Goal: Task Accomplishment & Management: Use online tool/utility

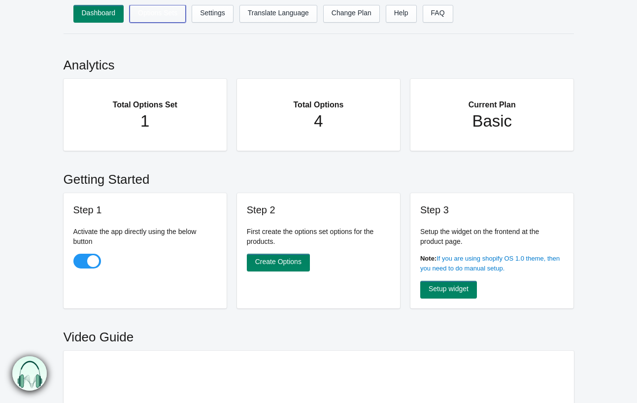
click at [164, 14] on link "Options Sets" at bounding box center [158, 14] width 56 height 18
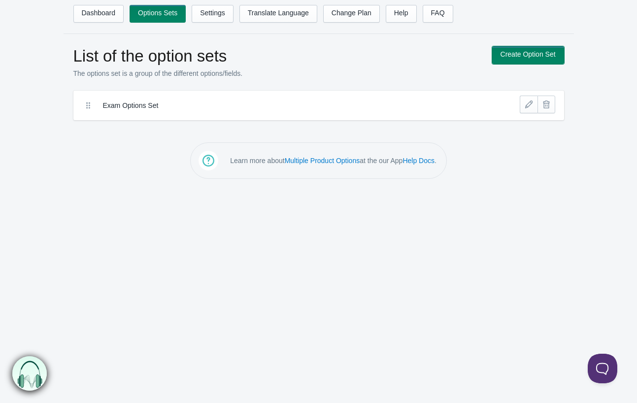
click at [544, 57] on link "Create Option Set" at bounding box center [528, 55] width 72 height 18
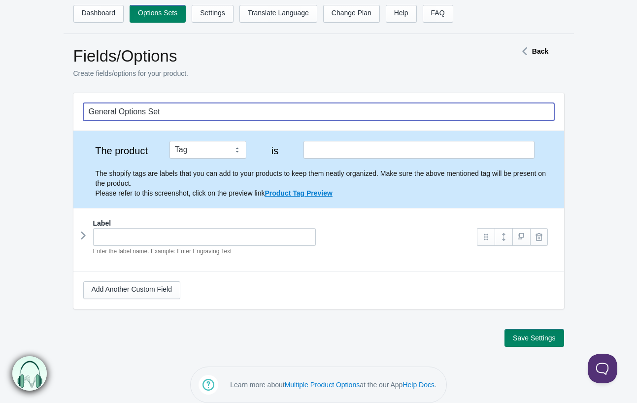
click at [227, 112] on input "General Options Set" at bounding box center [318, 112] width 471 height 18
type input "Test Options Set"
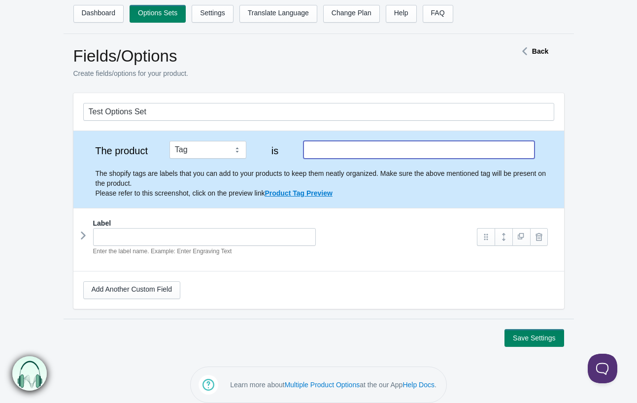
click at [356, 153] on input "text" at bounding box center [418, 150] width 231 height 18
click at [380, 254] on div "Enter the label name. Example: Enter Engraving Text" at bounding box center [275, 242] width 385 height 28
type input "Test"
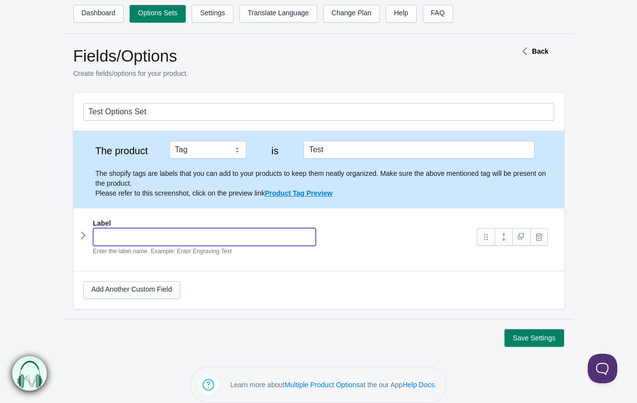
click at [144, 242] on input "text" at bounding box center [204, 237] width 223 height 18
type input "Teacher Testing Specialist"
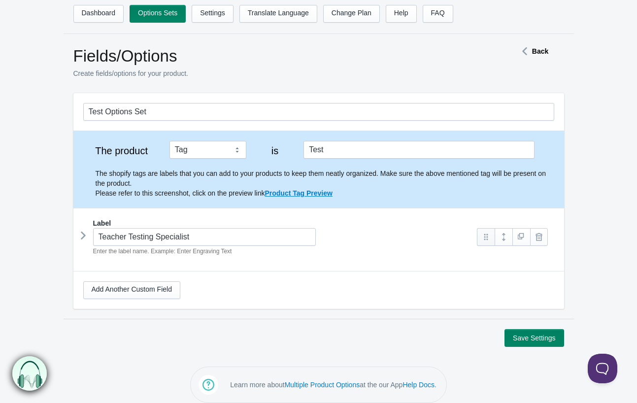
click at [491, 239] on link at bounding box center [486, 237] width 18 height 18
click at [209, 251] on em "Enter the label name. Example: Enter Engraving Text" at bounding box center [162, 251] width 139 height 7
click at [137, 286] on link "Add Another Custom Field" at bounding box center [131, 290] width 97 height 18
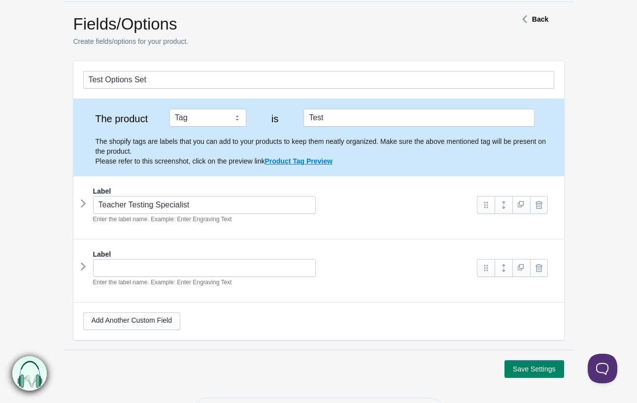
scroll to position [35, 0]
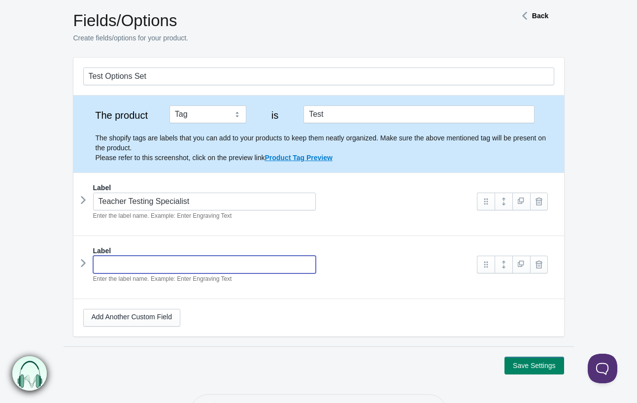
click at [161, 264] on input "text" at bounding box center [204, 265] width 223 height 18
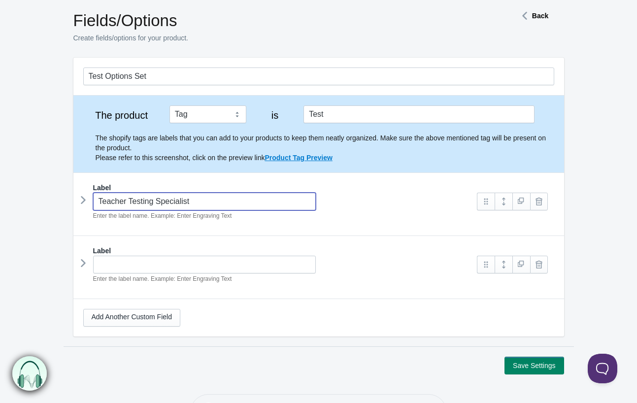
click at [223, 201] on input "Teacher Testing Specialist" at bounding box center [204, 202] width 223 height 18
click at [359, 243] on div "Label Enter the label name. Example: Enter Engraving Text Field Name This field…" at bounding box center [318, 263] width 491 height 55
click at [486, 201] on link at bounding box center [486, 202] width 18 height 18
click at [515, 205] on link at bounding box center [521, 202] width 18 height 18
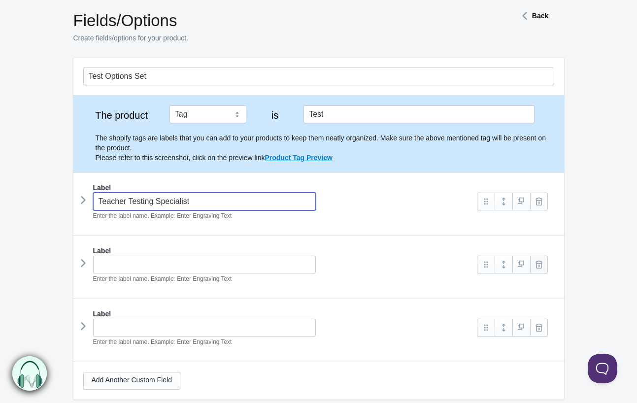
click at [543, 264] on link at bounding box center [539, 265] width 18 height 18
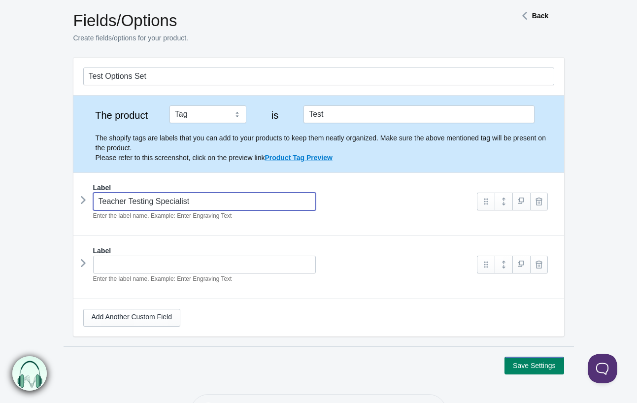
click at [543, 264] on link at bounding box center [539, 265] width 18 height 18
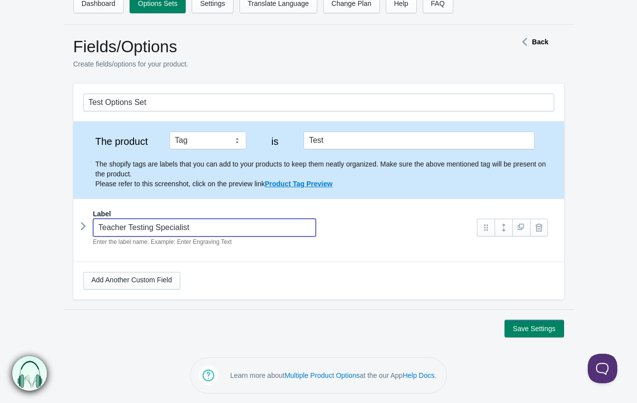
scroll to position [0, 0]
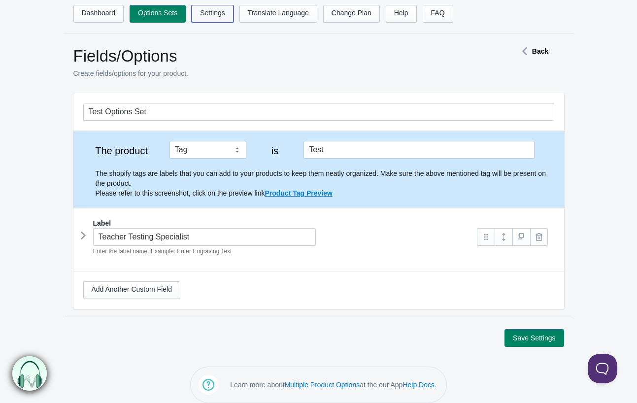
click at [208, 11] on link "Settings" at bounding box center [213, 14] width 42 height 18
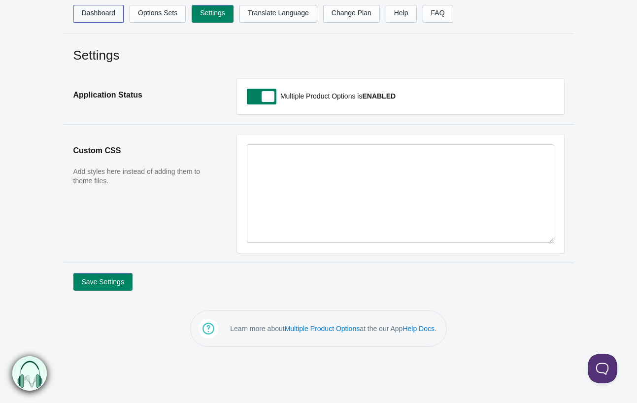
click at [99, 14] on link "Dashboard" at bounding box center [98, 14] width 51 height 18
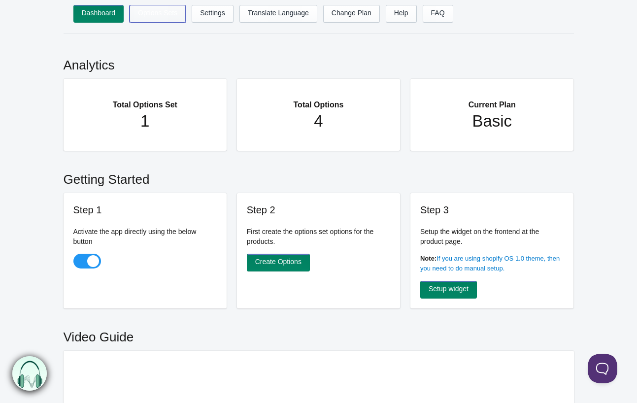
click at [141, 6] on link "Options Sets" at bounding box center [158, 14] width 56 height 18
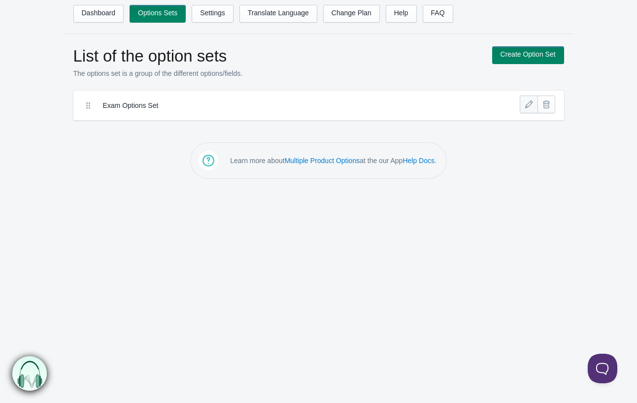
click at [531, 104] on link at bounding box center [529, 105] width 18 height 18
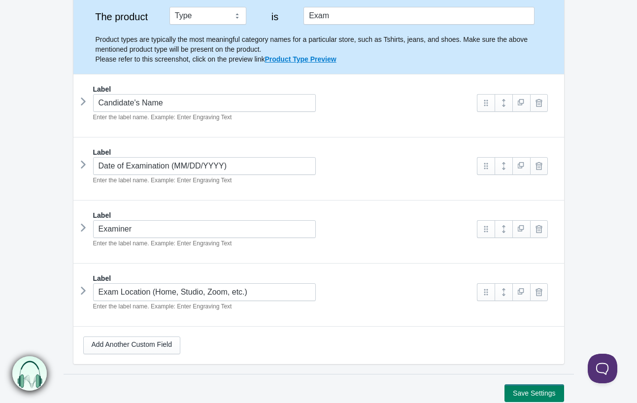
scroll to position [135, 0]
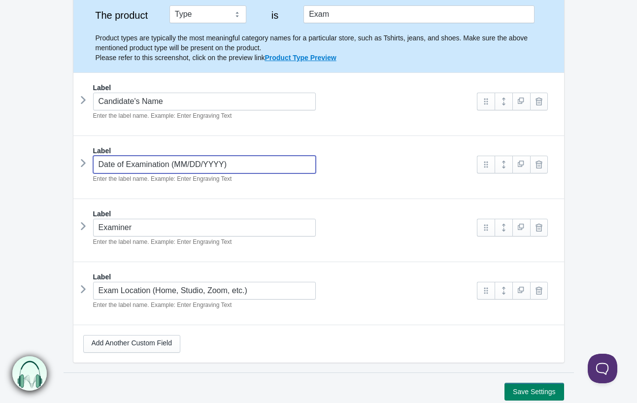
click at [196, 165] on input "Date of Examination (MM/DD/YYYY)" at bounding box center [204, 165] width 223 height 18
click at [83, 224] on icon at bounding box center [83, 226] width 0 height 15
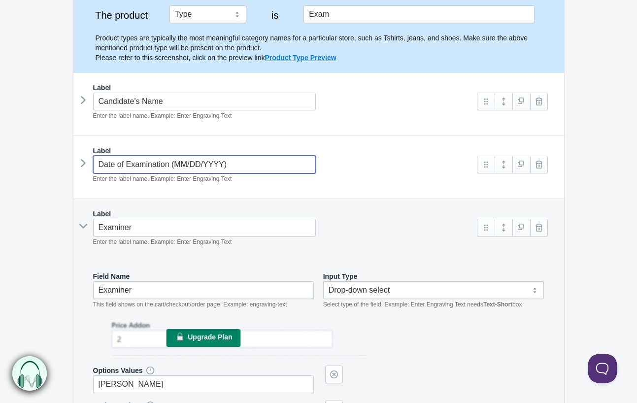
click at [82, 226] on icon at bounding box center [83, 226] width 15 height 0
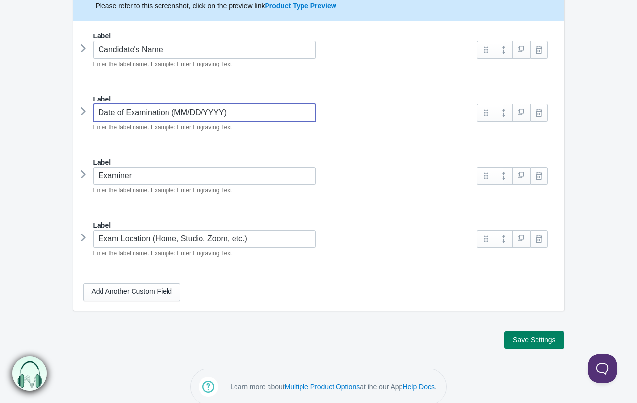
scroll to position [188, 0]
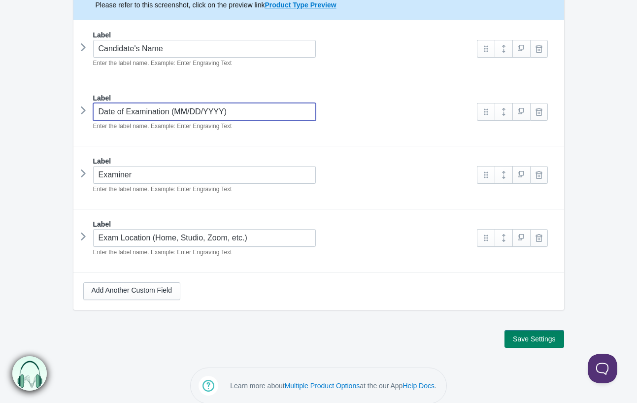
click at [354, 197] on div "Label Examiner Enter the label name. Example: Enter Engraving Text" at bounding box center [318, 178] width 471 height 45
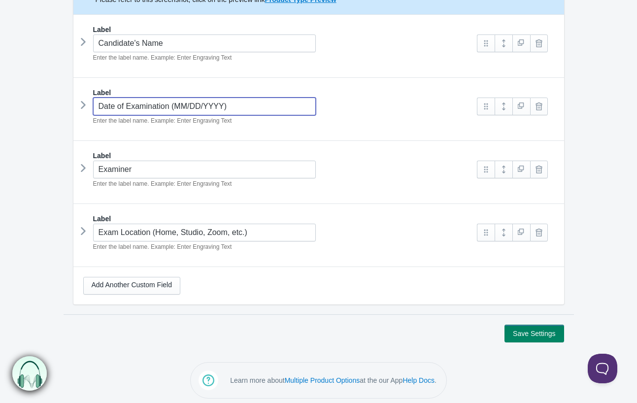
scroll to position [0, 0]
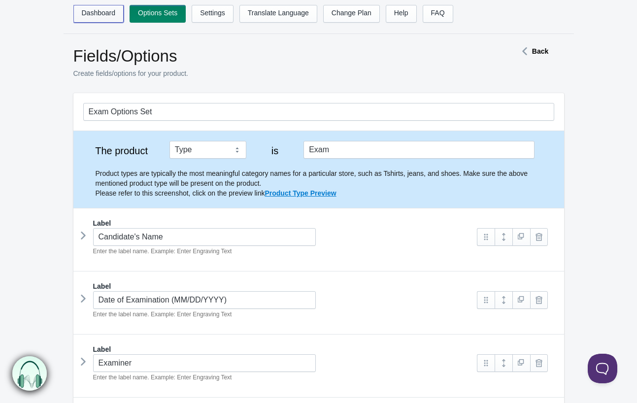
click at [102, 16] on link "Dashboard" at bounding box center [98, 14] width 51 height 18
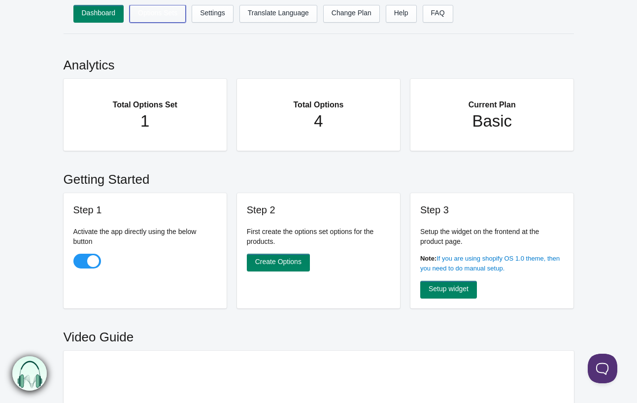
click at [144, 16] on link "Options Sets" at bounding box center [158, 14] width 56 height 18
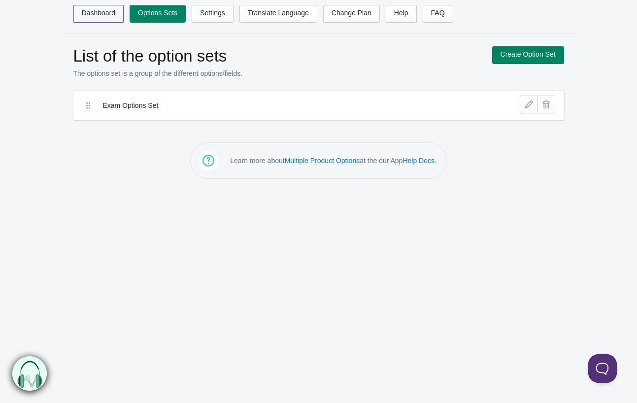
click at [102, 21] on link "Dashboard" at bounding box center [98, 14] width 51 height 18
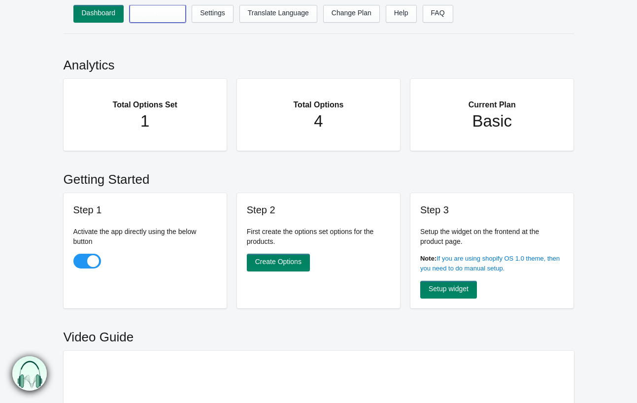
click at [158, 19] on link "Options Sets" at bounding box center [158, 14] width 56 height 18
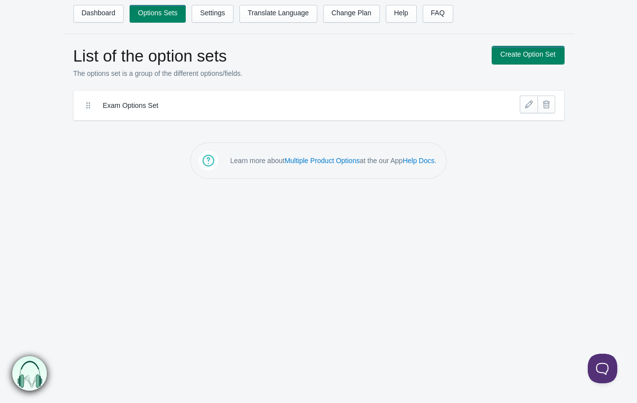
click at [521, 54] on link "Create Option Set" at bounding box center [528, 55] width 72 height 18
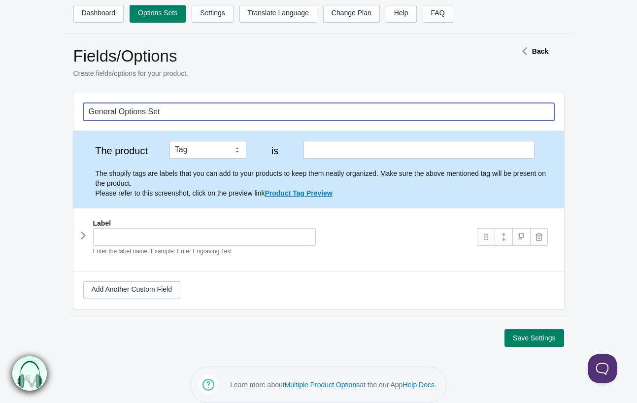
click at [150, 120] on input "General Options Set" at bounding box center [318, 112] width 471 height 18
type input "Tests Option Set"
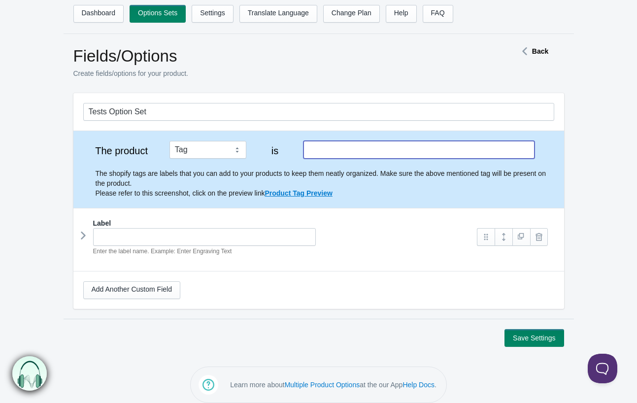
click at [321, 152] on input "text" at bounding box center [418, 150] width 231 height 18
type input "Test"
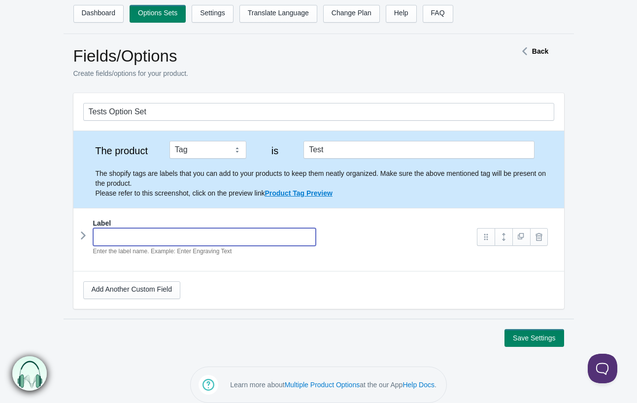
click at [184, 233] on input "text" at bounding box center [204, 237] width 223 height 18
click at [393, 263] on div "Label Candidate's Name Enter the label name. Example: Enter Engraving Text" at bounding box center [318, 240] width 471 height 45
type input "Candidate's Name"
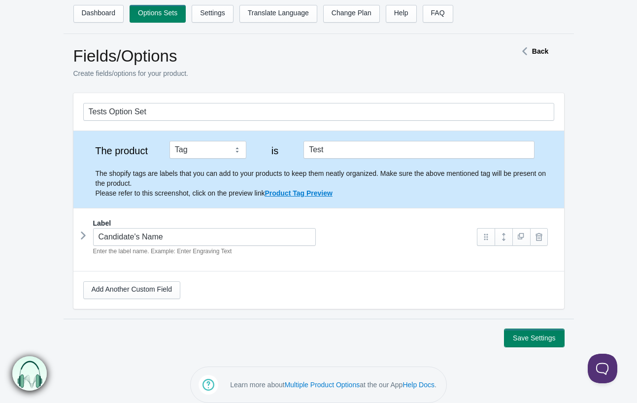
click at [541, 339] on button "Save Settings" at bounding box center [533, 338] width 59 height 18
click at [83, 237] on icon at bounding box center [83, 235] width 0 height 15
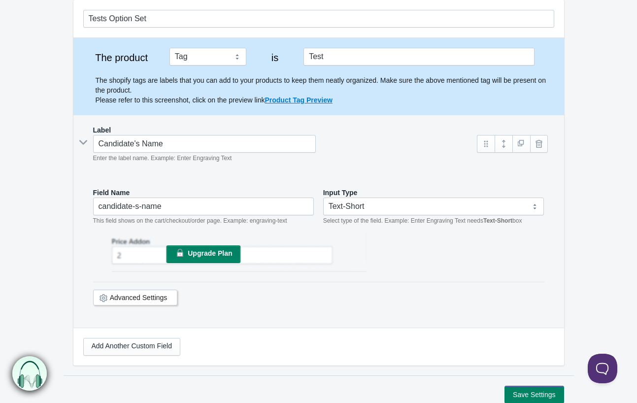
scroll to position [142, 0]
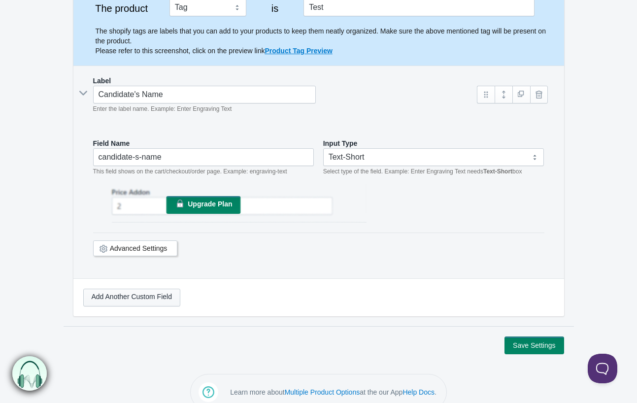
click at [153, 298] on link "Add Another Custom Field" at bounding box center [131, 298] width 97 height 18
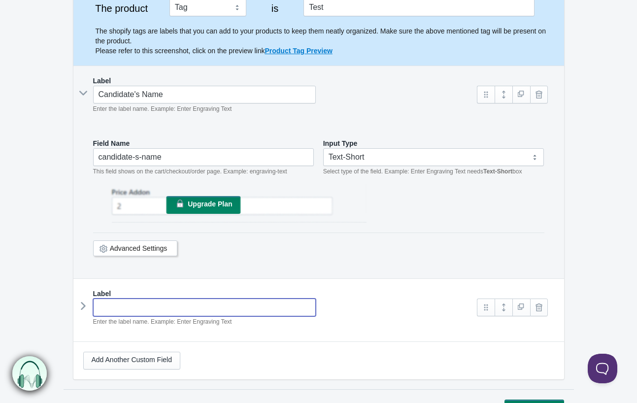
click at [182, 306] on input "text" at bounding box center [204, 307] width 223 height 18
click at [403, 316] on div "Teacher Testing Specialist Enter the label name. Example: Enter Engraving Text" at bounding box center [275, 312] width 385 height 28
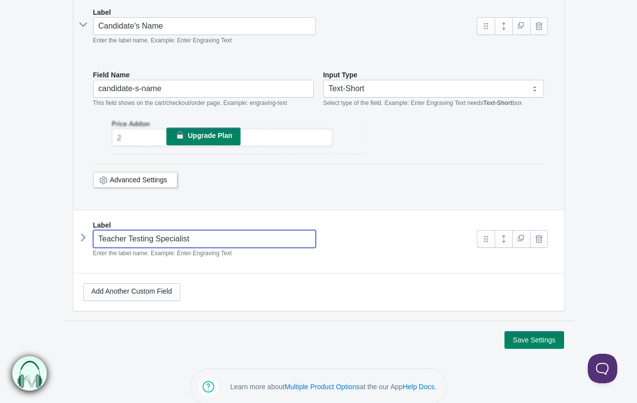
scroll to position [222, 0]
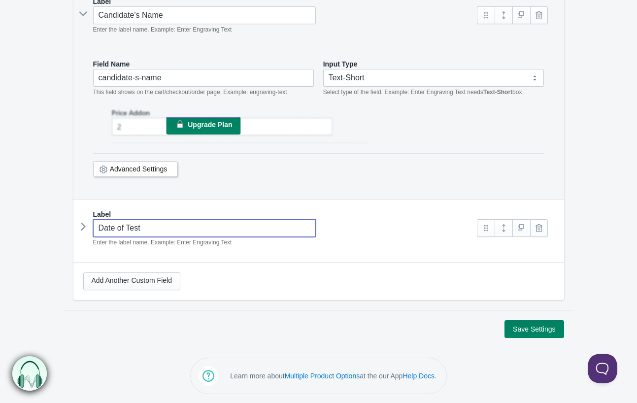
click at [141, 227] on input "Date of Test" at bounding box center [204, 228] width 223 height 18
type input "Approximate Date of Test"
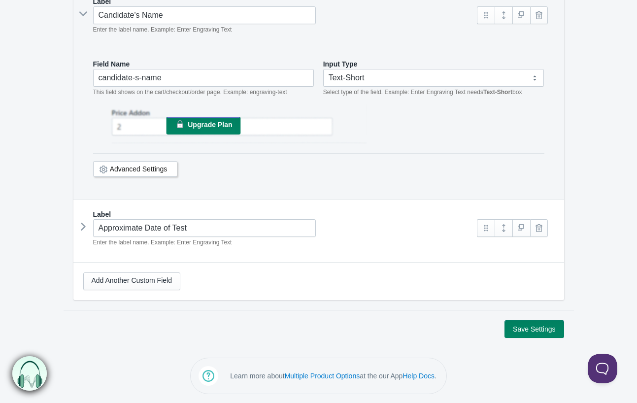
click at [386, 256] on div "Tests Option Set The product Tag Vendor Type URL Handle All Products is Test Pr…" at bounding box center [318, 85] width 491 height 429
click at [156, 282] on link "Add Another Custom Field" at bounding box center [131, 281] width 97 height 18
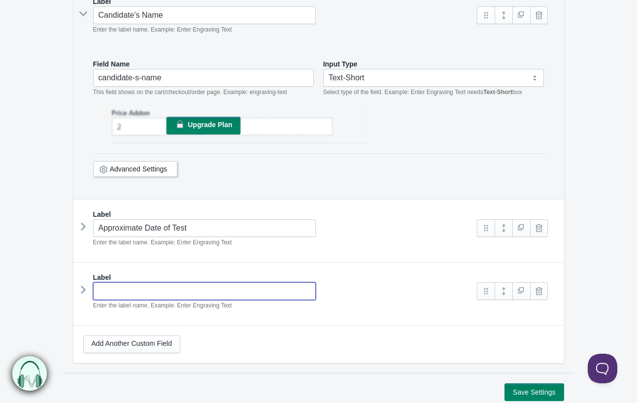
click at [172, 294] on input "text" at bounding box center [204, 291] width 223 height 18
click at [405, 306] on div "Teacher Testing Specialist Name Enter the label name. Example: Enter Engraving …" at bounding box center [275, 296] width 385 height 28
type input "Teacher Testing Specialist Name"
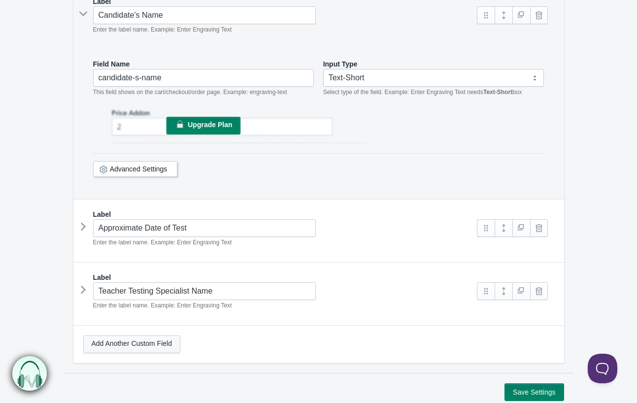
click at [150, 343] on link "Add Another Custom Field" at bounding box center [131, 344] width 97 height 18
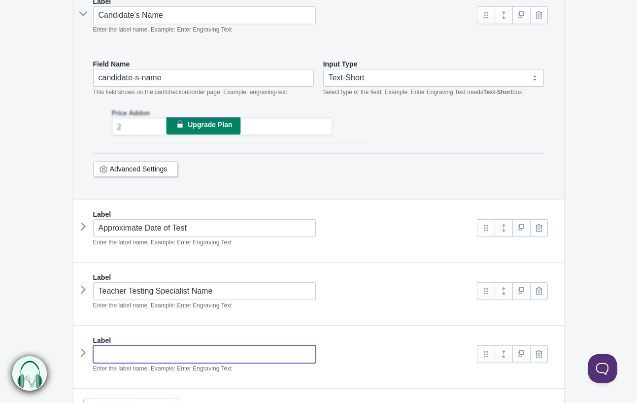
click at [173, 351] on input "text" at bounding box center [204, 354] width 223 height 18
click at [333, 333] on div "Label Expected Location of Test Enter the label name. Example: Enter Engraving …" at bounding box center [318, 353] width 491 height 55
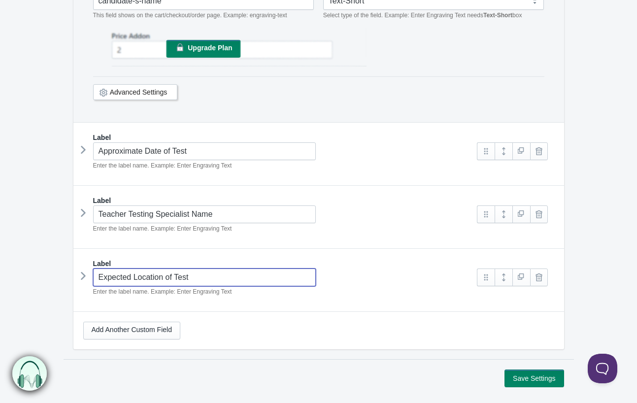
scroll to position [302, 0]
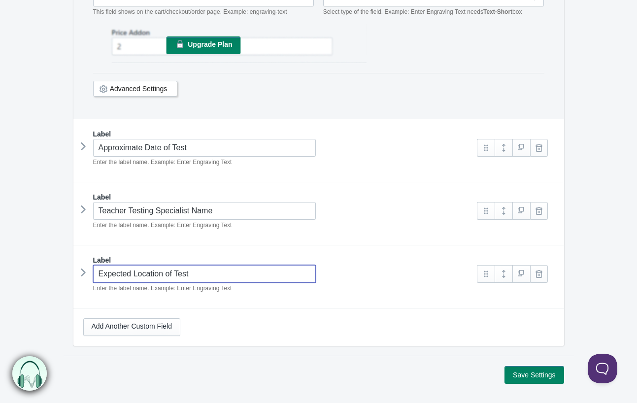
type input "Expected Location of Test"
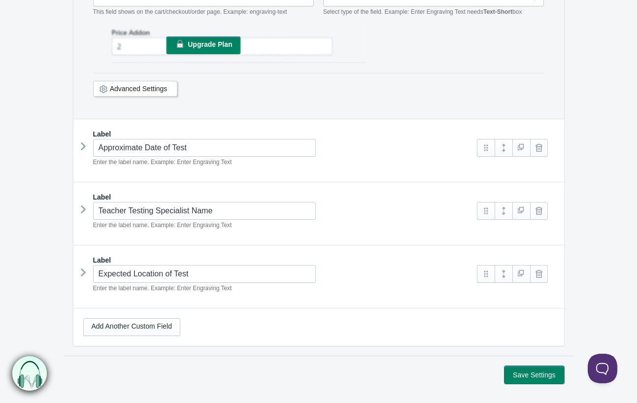
click at [523, 371] on button "Save Settings" at bounding box center [533, 375] width 59 height 18
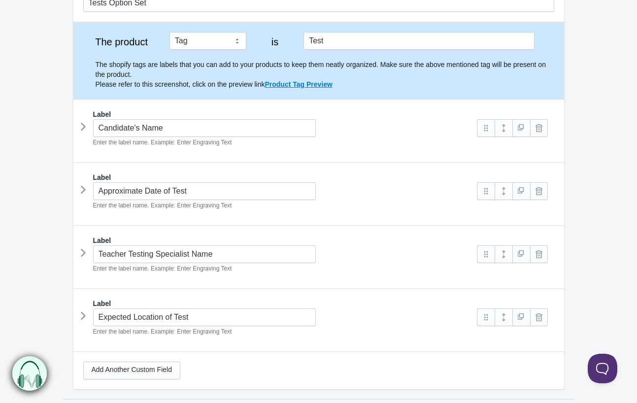
scroll to position [176, 0]
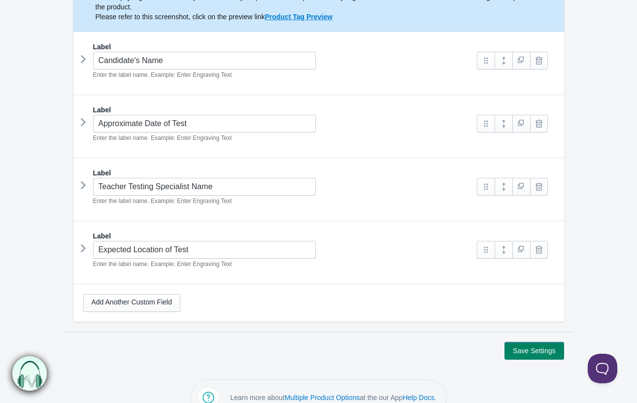
click at [83, 119] on icon at bounding box center [83, 122] width 0 height 15
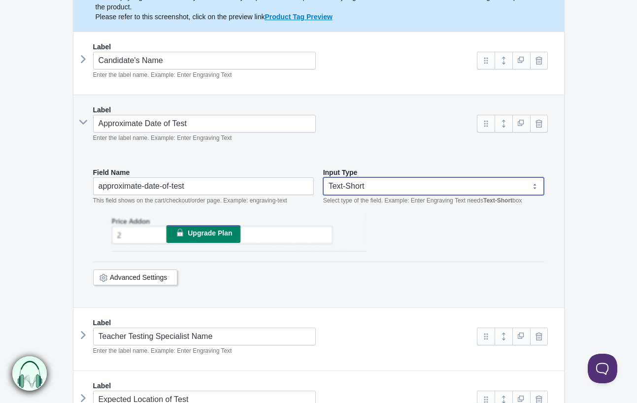
click at [376, 186] on select "Text-Short Text-Long Radio button Drop-down select Image Checkbox Datepicker" at bounding box center [433, 186] width 221 height 18
select select "7"
click at [323, 177] on select "Text-Short Text-Long Radio button Drop-down select Image Checkbox Datepicker" at bounding box center [433, 186] width 221 height 18
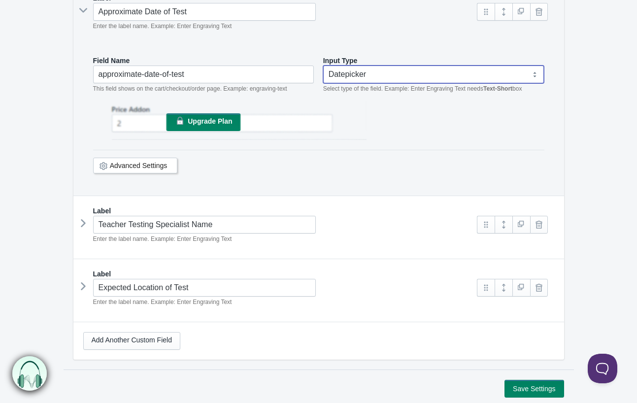
scroll to position [347, 0]
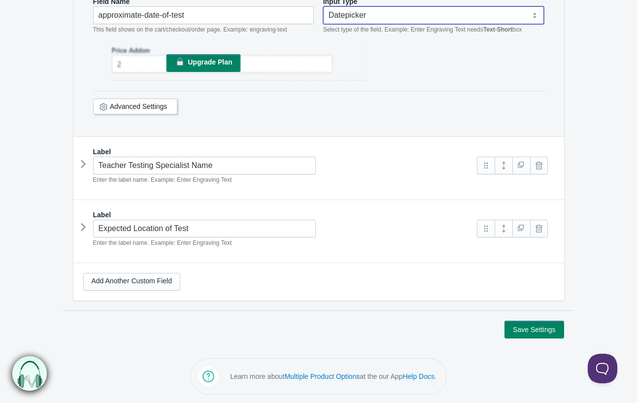
click at [83, 165] on icon at bounding box center [83, 164] width 0 height 15
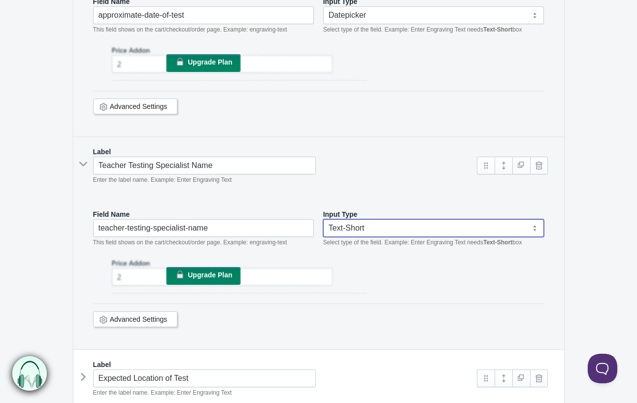
click at [395, 228] on select "Text-Short Text-Long Radio button Drop-down select Image Checkbox Datepicker" at bounding box center [433, 228] width 221 height 18
select select "4"
click at [323, 219] on select "Text-Short Text-Long Radio button Drop-down select Image Checkbox Datepicker" at bounding box center [433, 228] width 221 height 18
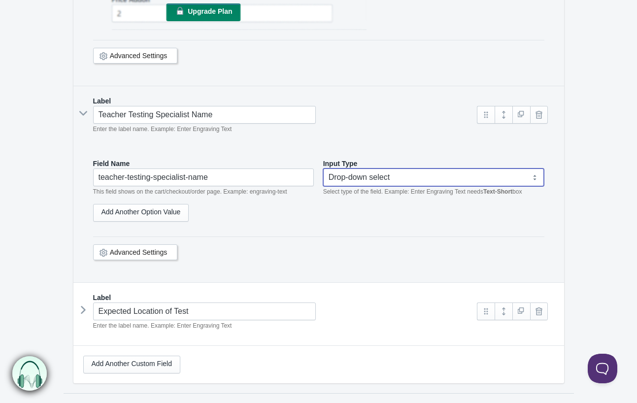
scroll to position [410, 0]
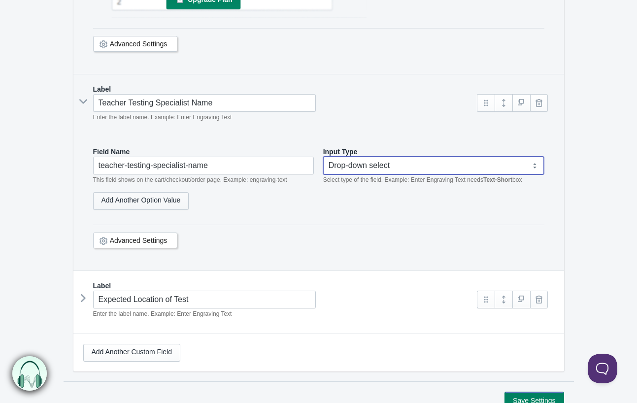
click at [152, 197] on link "Add Another Option Value" at bounding box center [141, 201] width 96 height 18
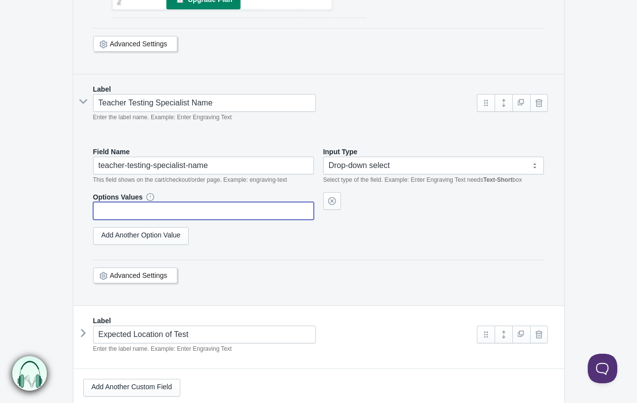
click at [161, 211] on input "text" at bounding box center [203, 211] width 221 height 18
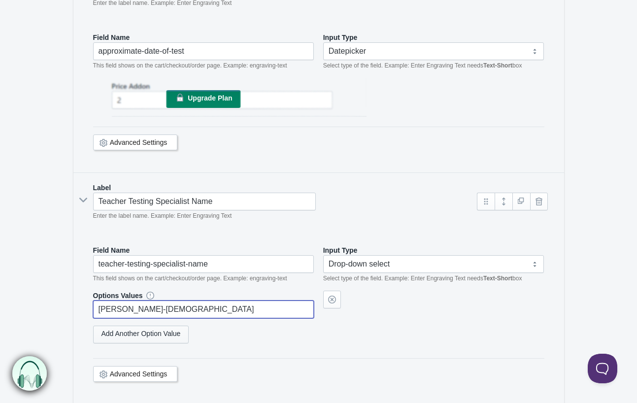
type input "[PERSON_NAME]-[DEMOGRAPHIC_DATA]"
select select "4"
click at [136, 332] on link "Add Another Option Value" at bounding box center [141, 335] width 96 height 18
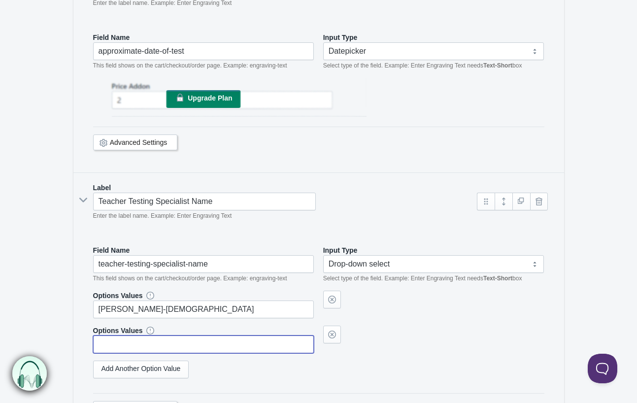
click at [142, 337] on input "text" at bounding box center [203, 344] width 221 height 18
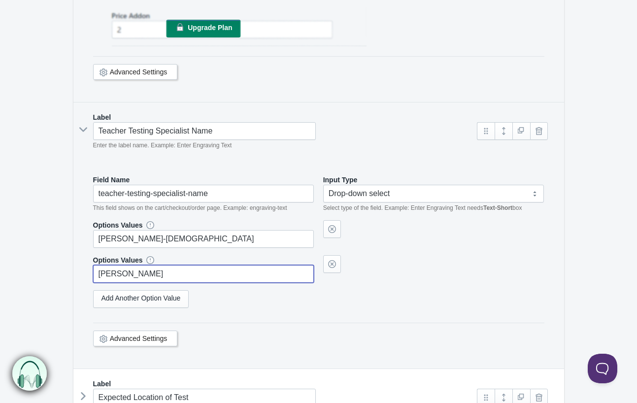
scroll to position [383, 0]
click at [311, 304] on div "Add Another Option Value" at bounding box center [318, 298] width 451 height 18
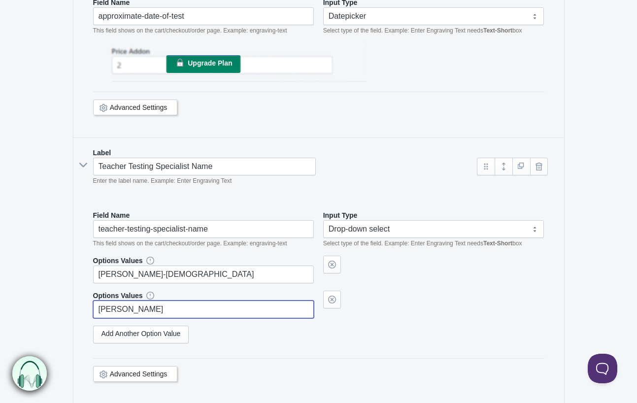
type input "[PERSON_NAME]"
select select "4"
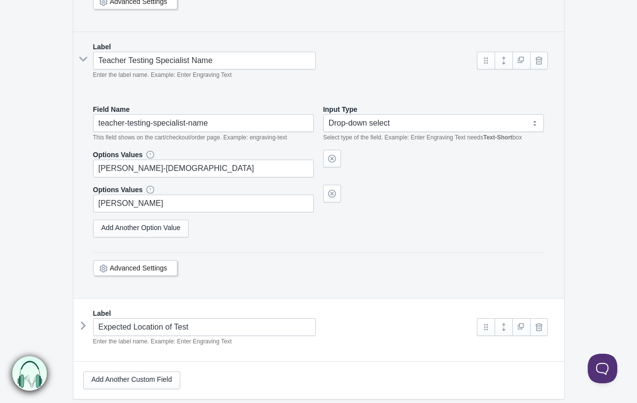
scroll to position [503, 0]
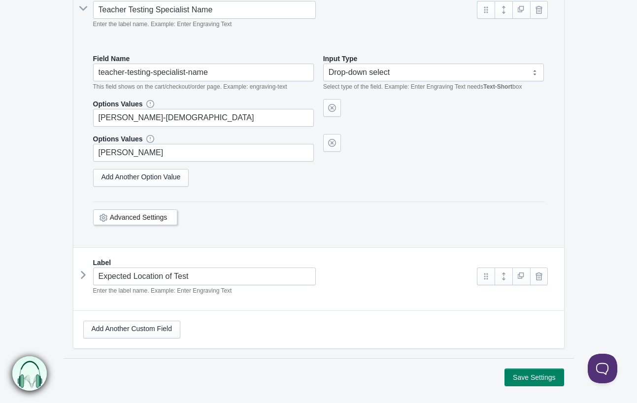
click at [83, 275] on icon at bounding box center [83, 274] width 0 height 15
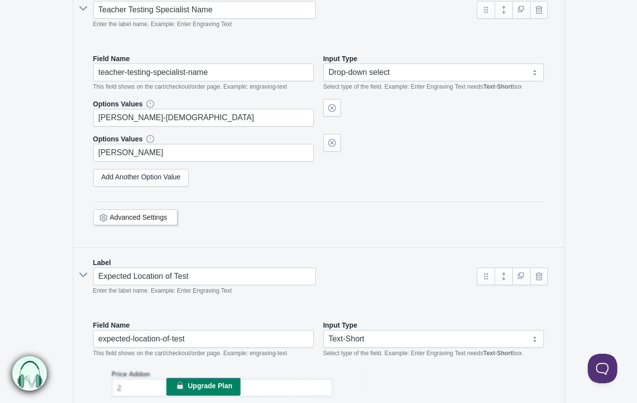
click at [83, 275] on icon at bounding box center [83, 275] width 15 height 0
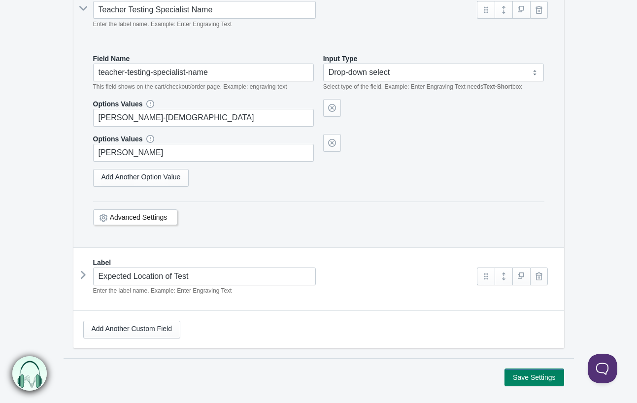
click at [280, 211] on div "Advanced Settings" at bounding box center [318, 215] width 451 height 29
click at [519, 376] on button "Save Settings" at bounding box center [533, 377] width 59 height 18
